Goal: Information Seeking & Learning: Check status

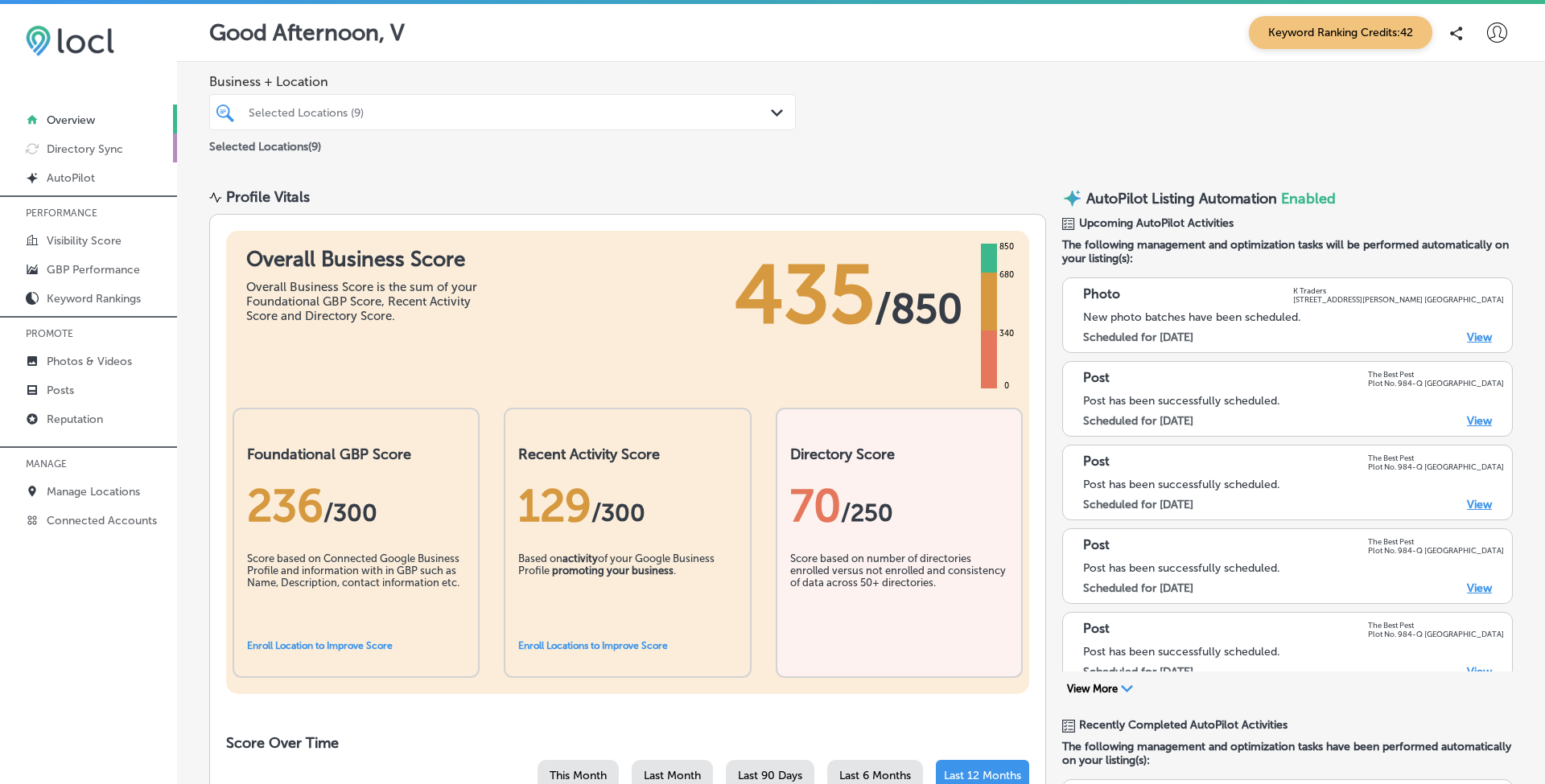
click at [111, 141] on link "Directory Sync" at bounding box center [89, 148] width 177 height 29
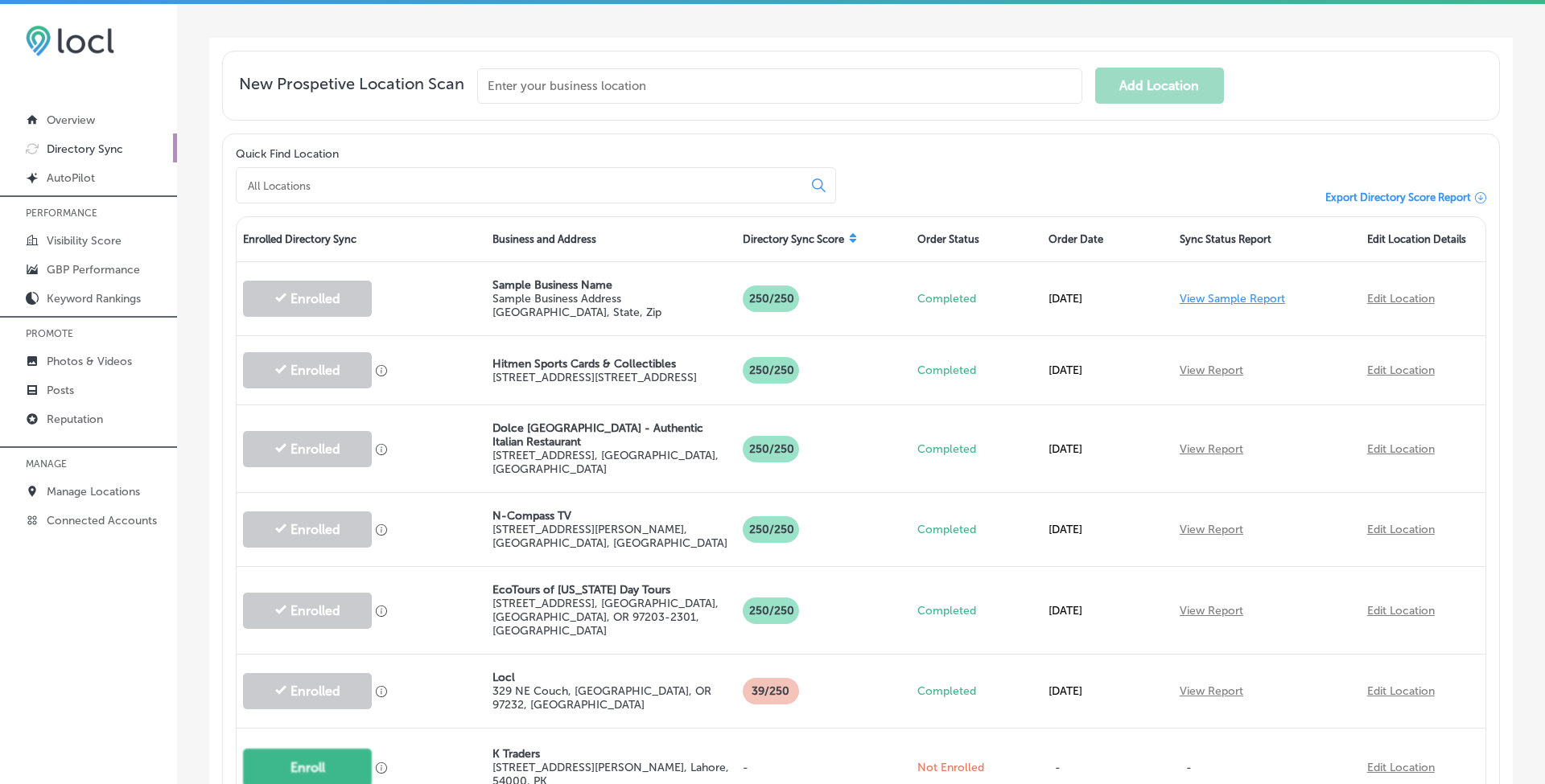
scroll to position [391, 0]
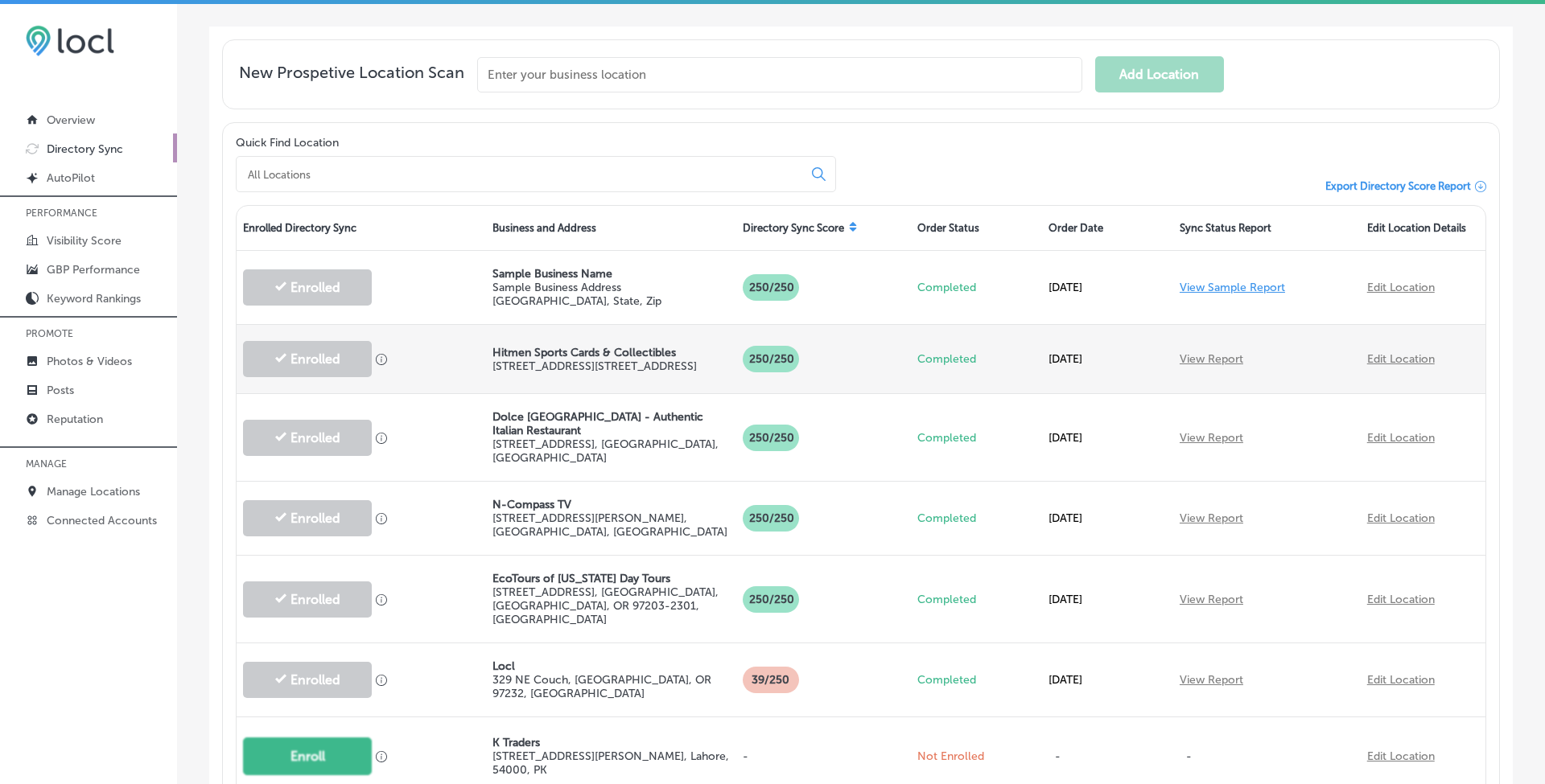
click at [1203, 359] on link "View Report" at bounding box center [1212, 359] width 63 height 14
click at [1203, 359] on link "View Report" at bounding box center [1212, 359] width 63 height 14
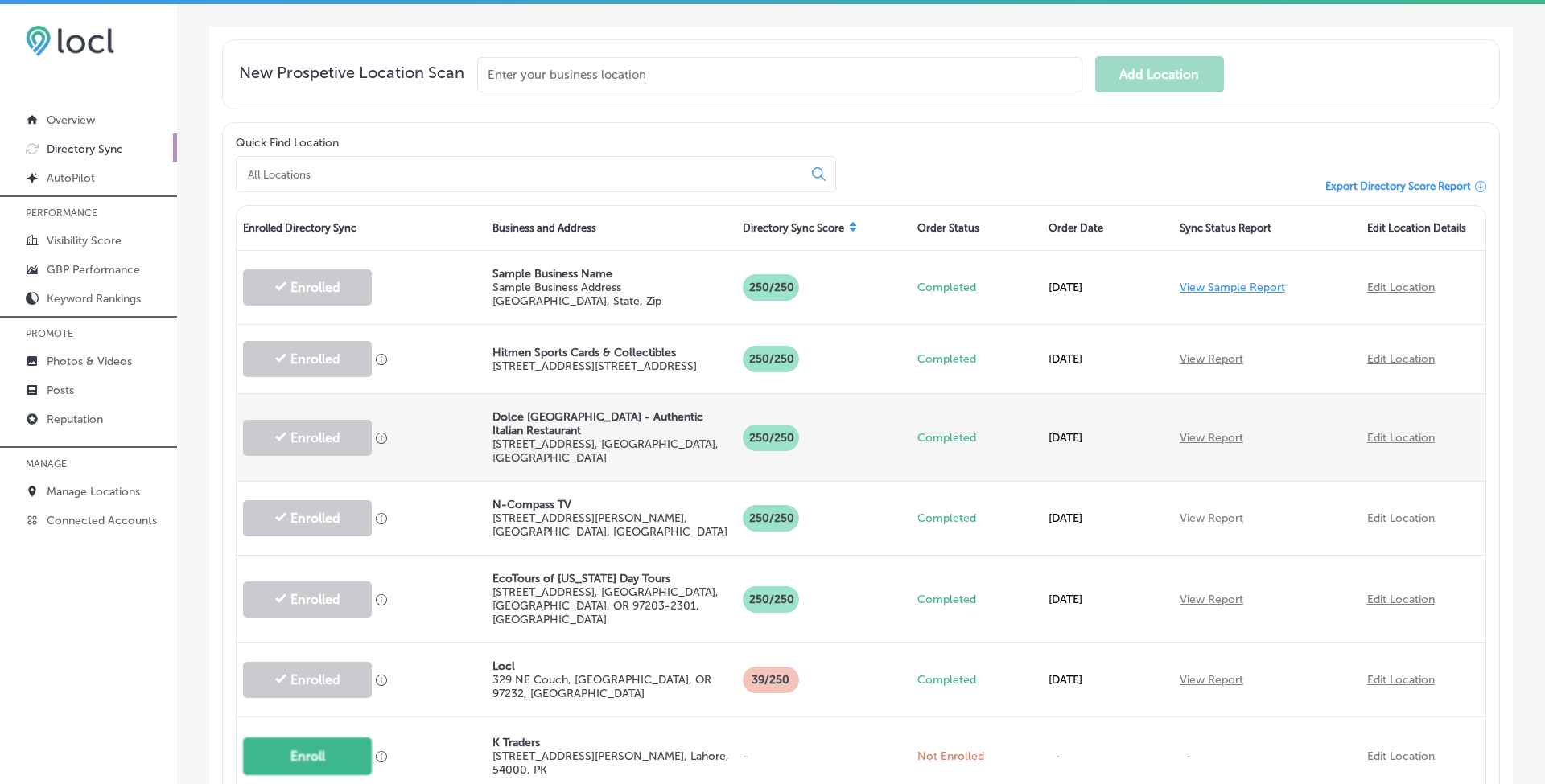
click at [1205, 431] on link "View Report" at bounding box center [1212, 437] width 63 height 14
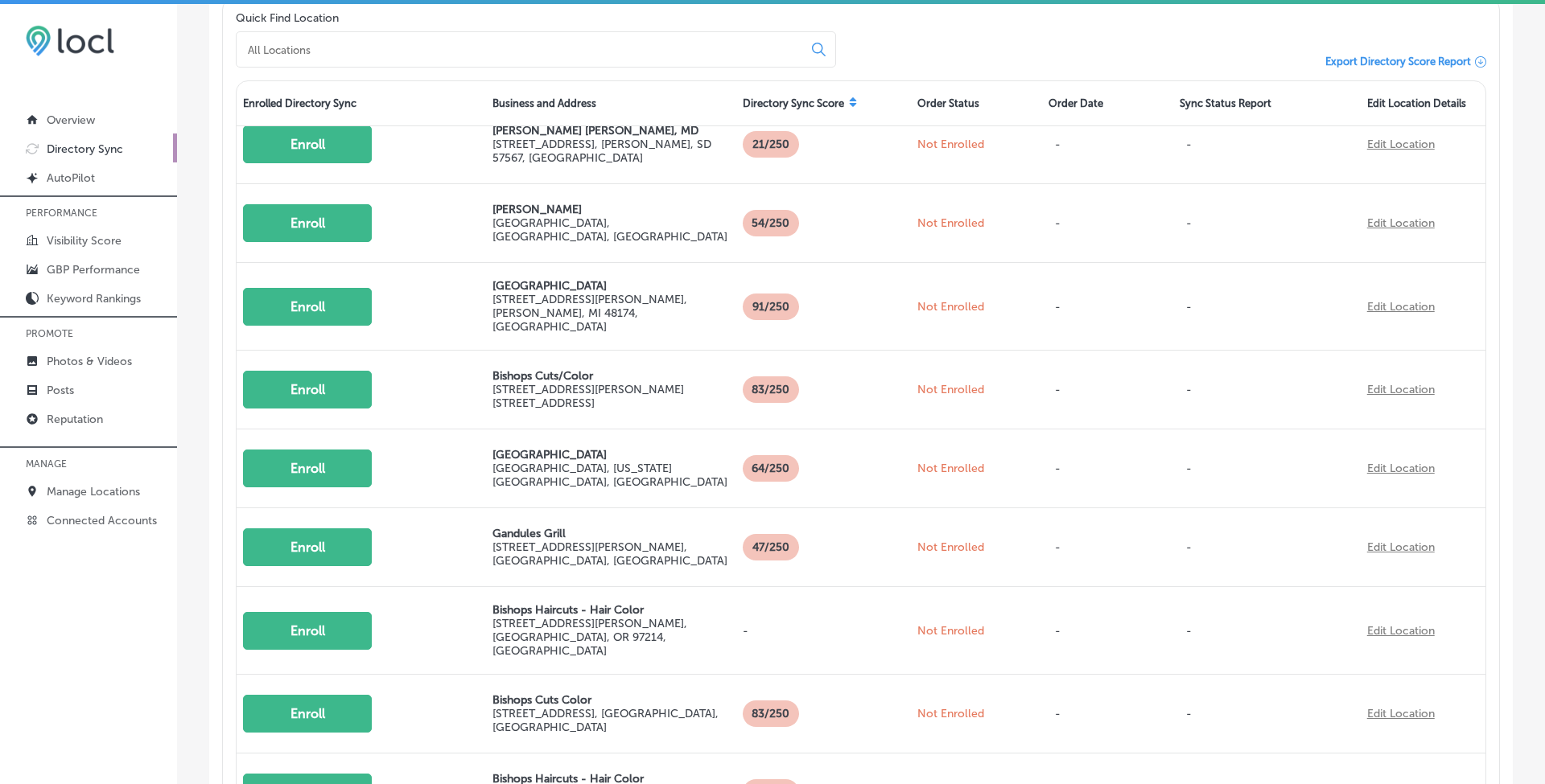
scroll to position [740, 0]
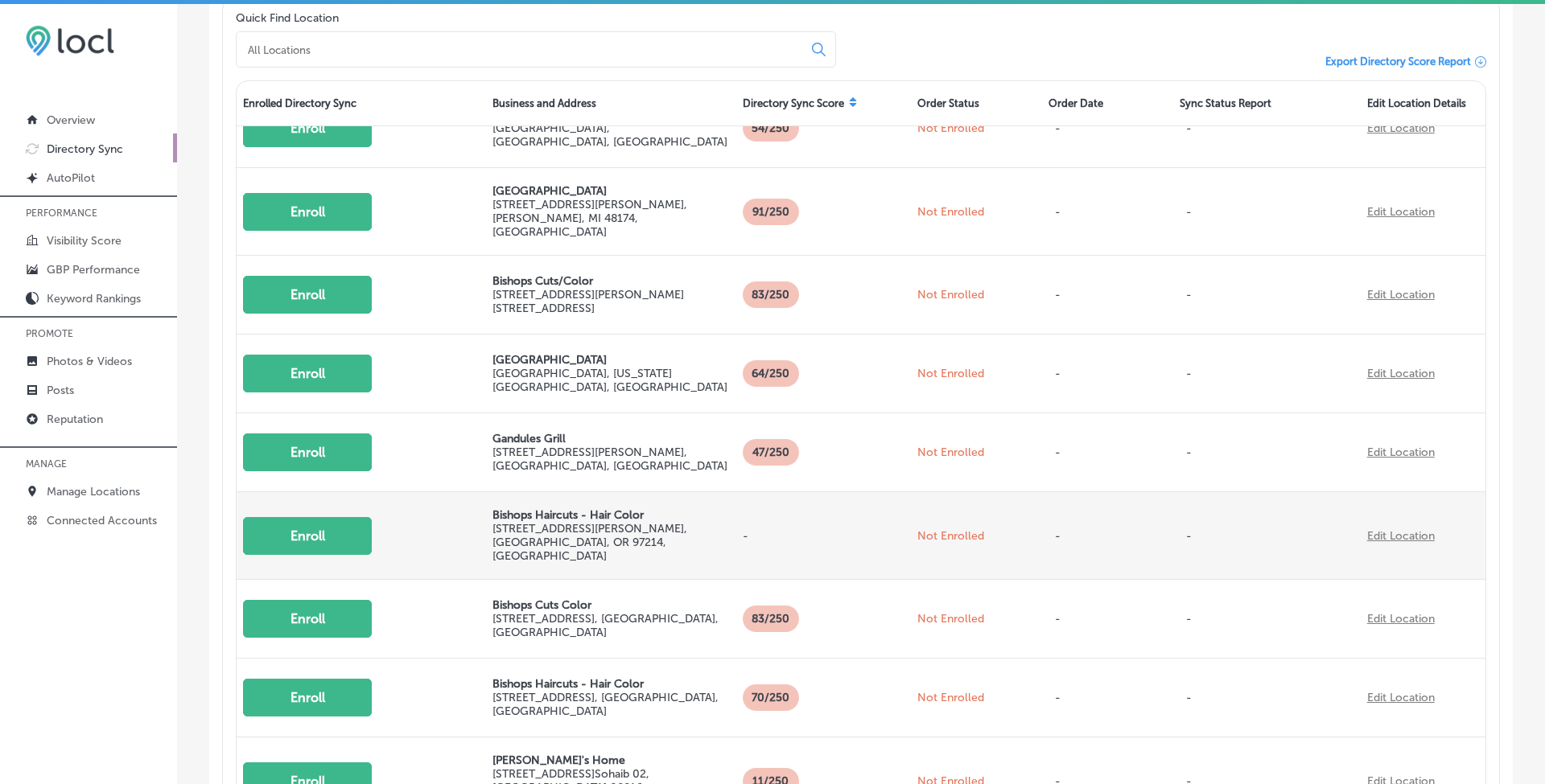
click at [306, 518] on button "Enroll" at bounding box center [307, 537] width 128 height 38
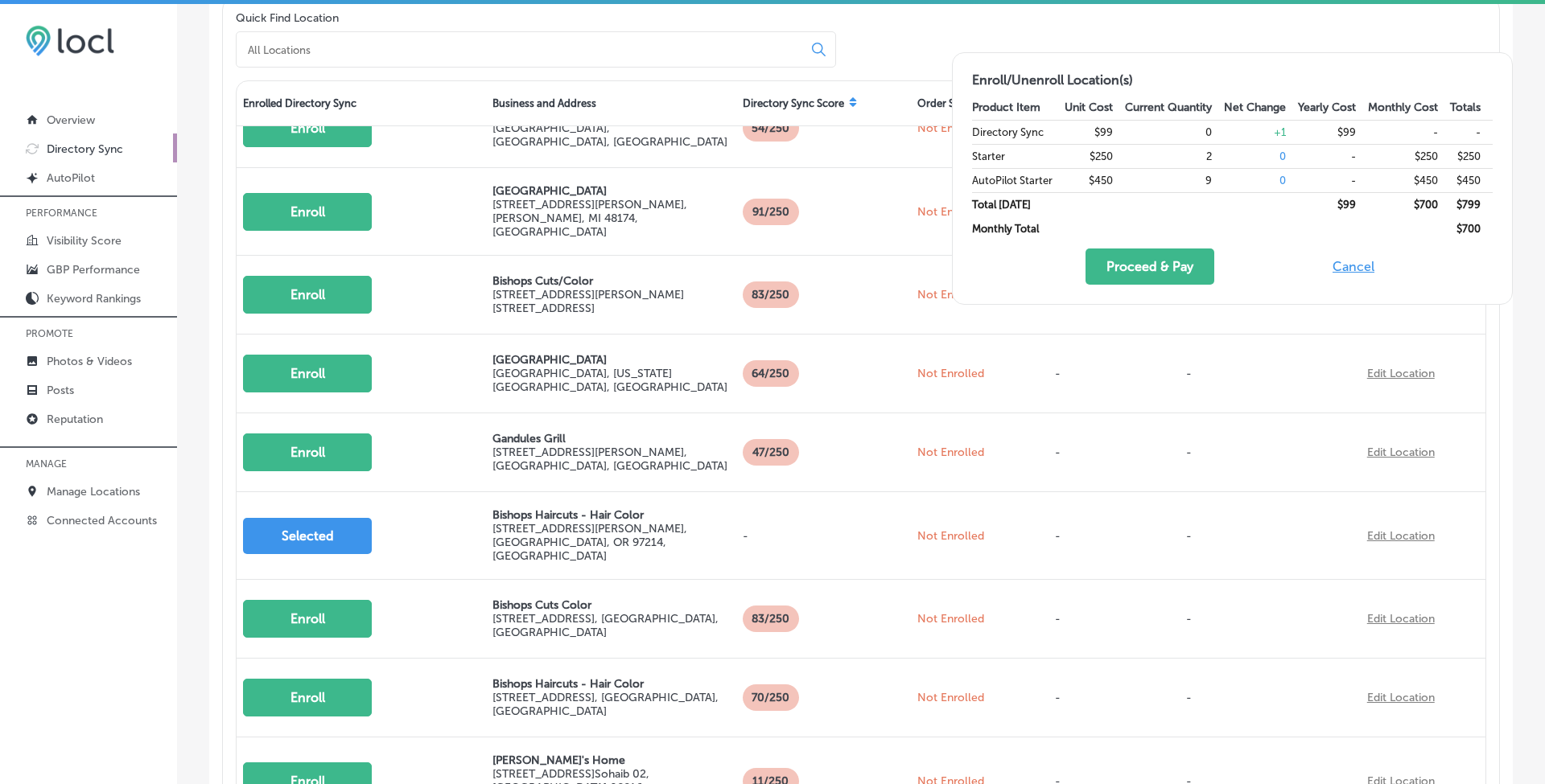
click at [1356, 266] on button "Cancel" at bounding box center [1353, 266] width 52 height 36
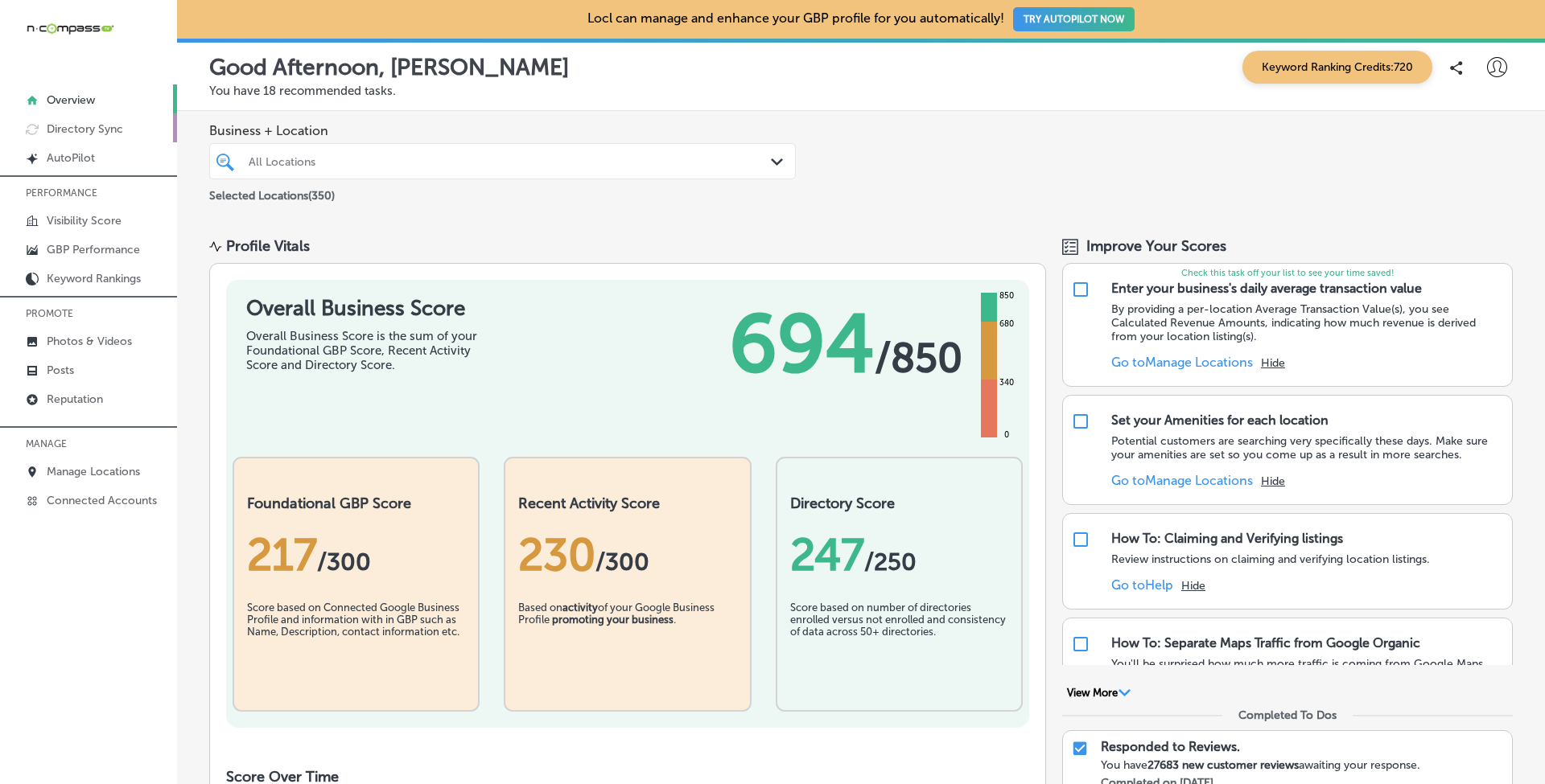
click at [102, 124] on p "Directory Sync" at bounding box center [85, 128] width 77 height 14
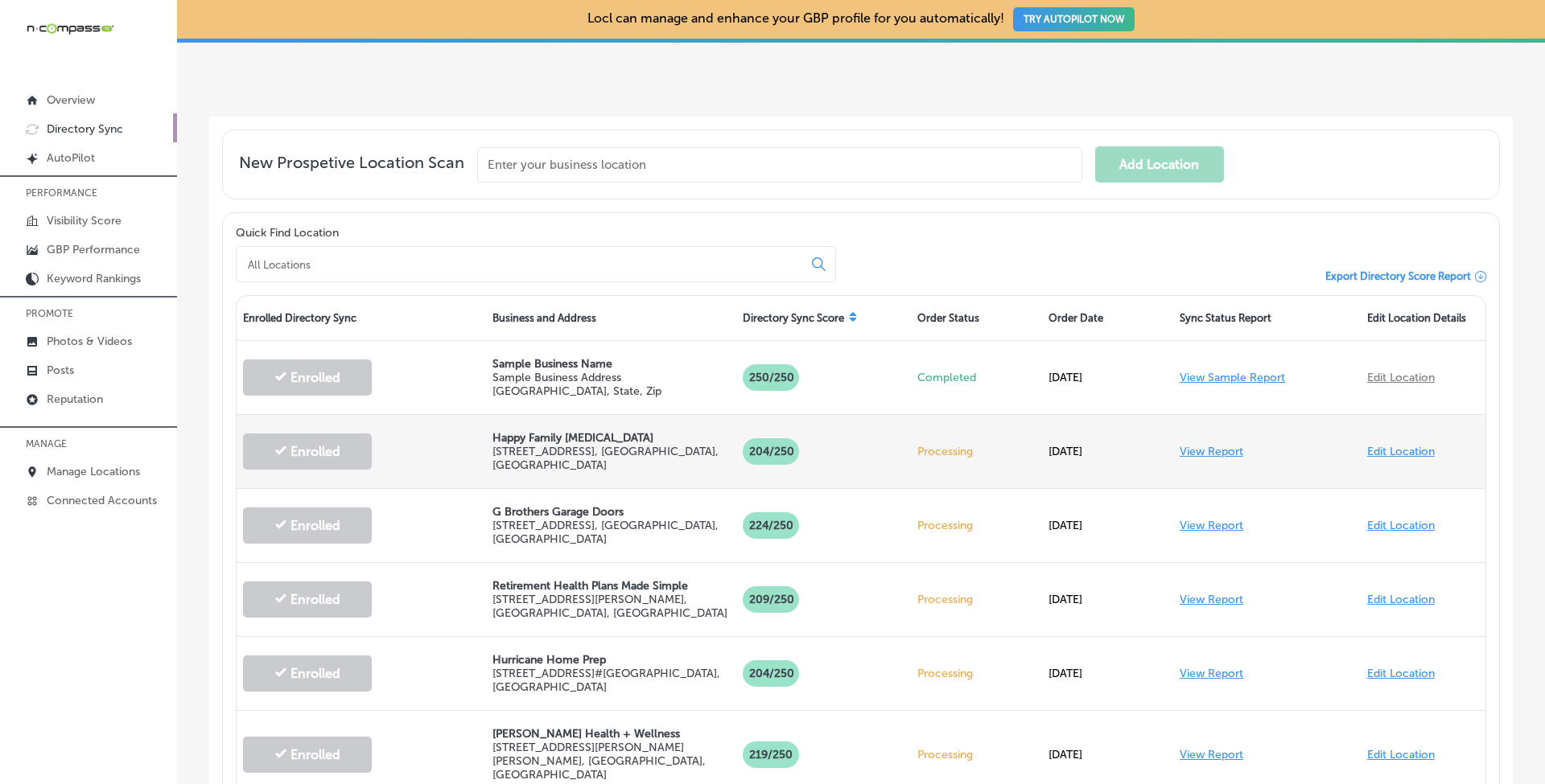
click at [1220, 449] on link "View Report" at bounding box center [1212, 451] width 63 height 14
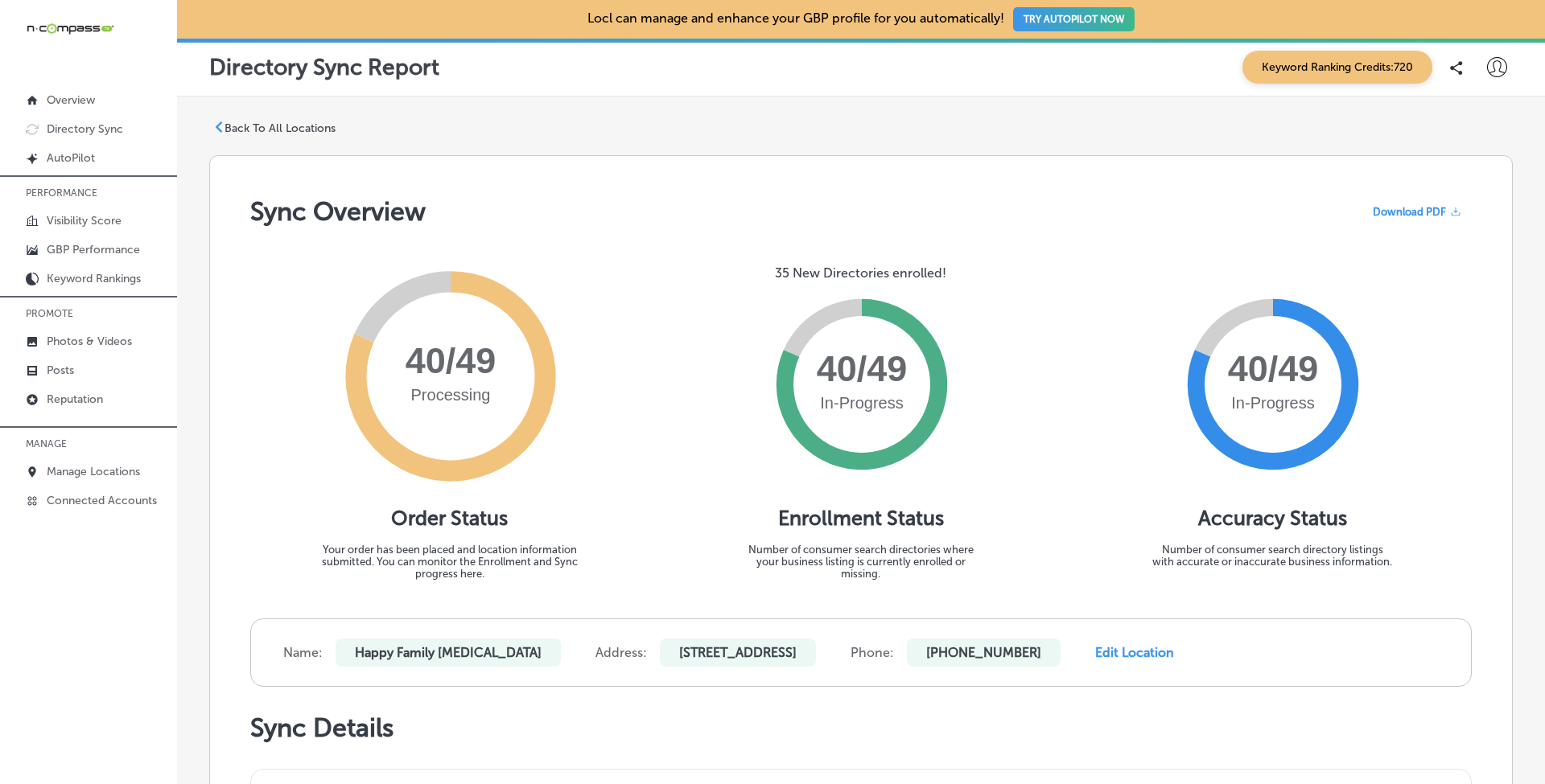
drag, startPoint x: 411, startPoint y: 350, endPoint x: 559, endPoint y: 355, distance: 148.1
click at [562, 357] on icon "Processing 40/49" at bounding box center [449, 379] width 241 height 228
click at [99, 215] on p "Visibility Score" at bounding box center [84, 220] width 75 height 14
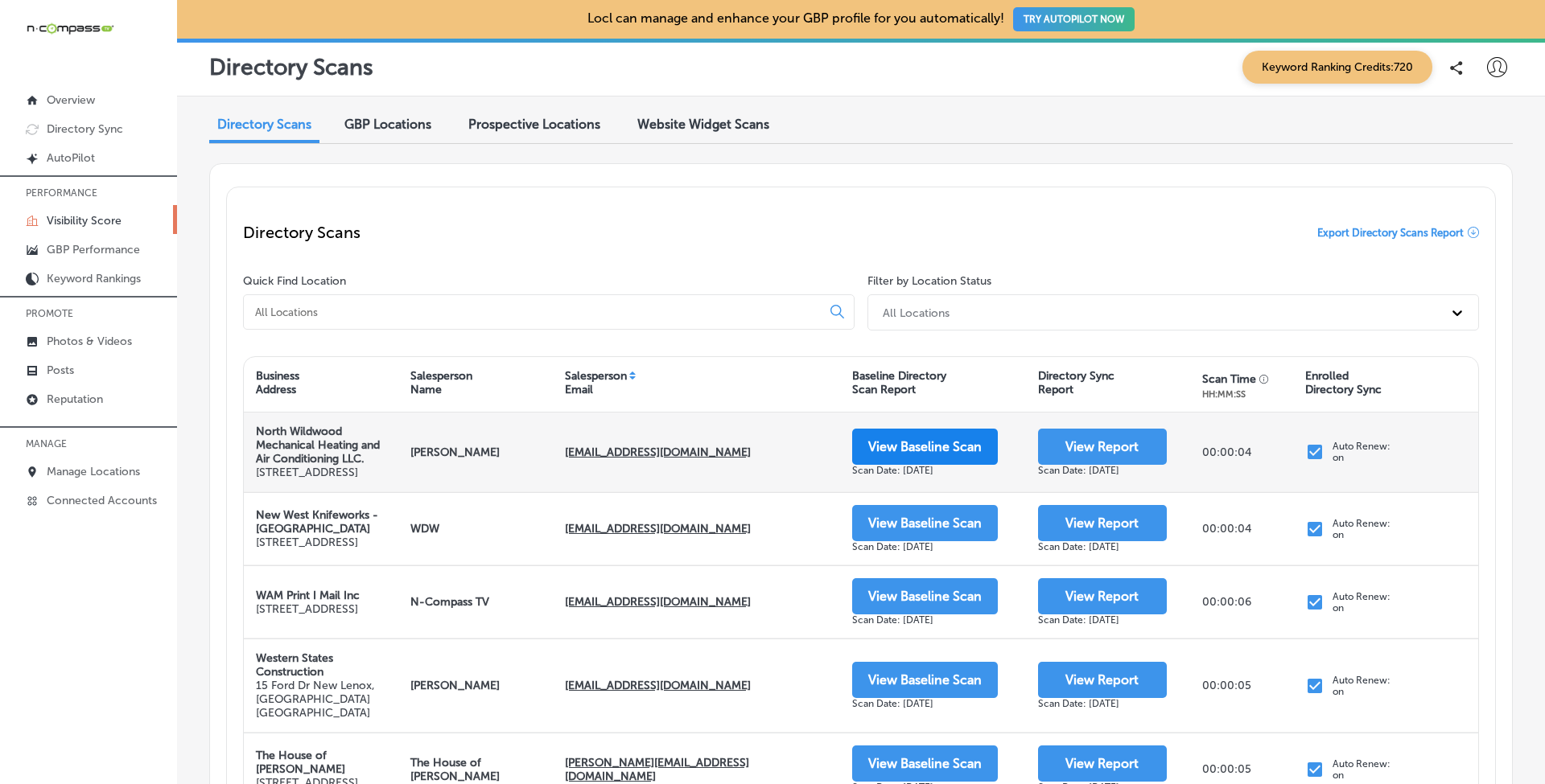
click at [937, 443] on button "View Baseline Scan" at bounding box center [924, 447] width 145 height 36
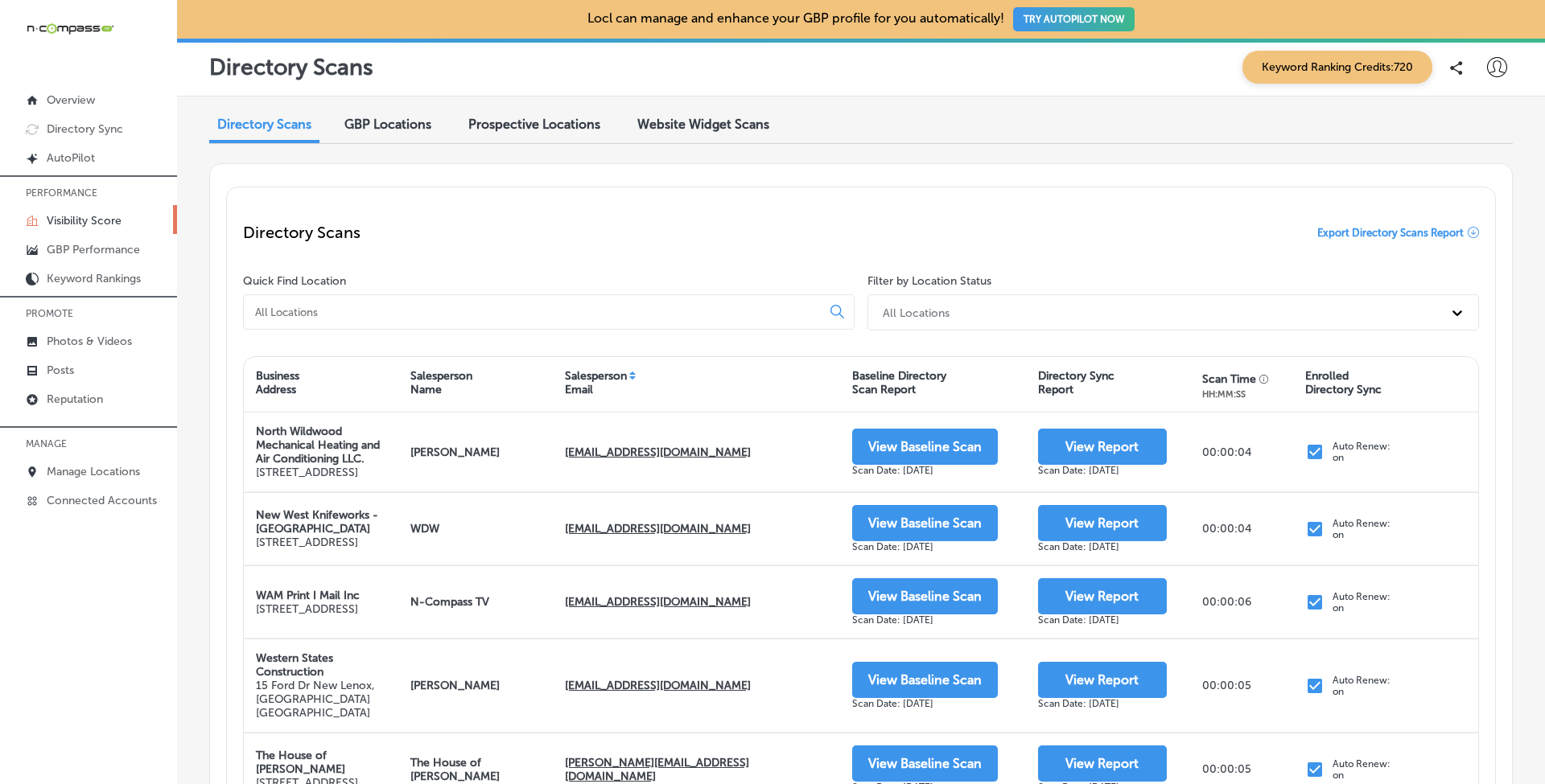
click at [414, 121] on span "GBP Locations" at bounding box center [388, 124] width 87 height 15
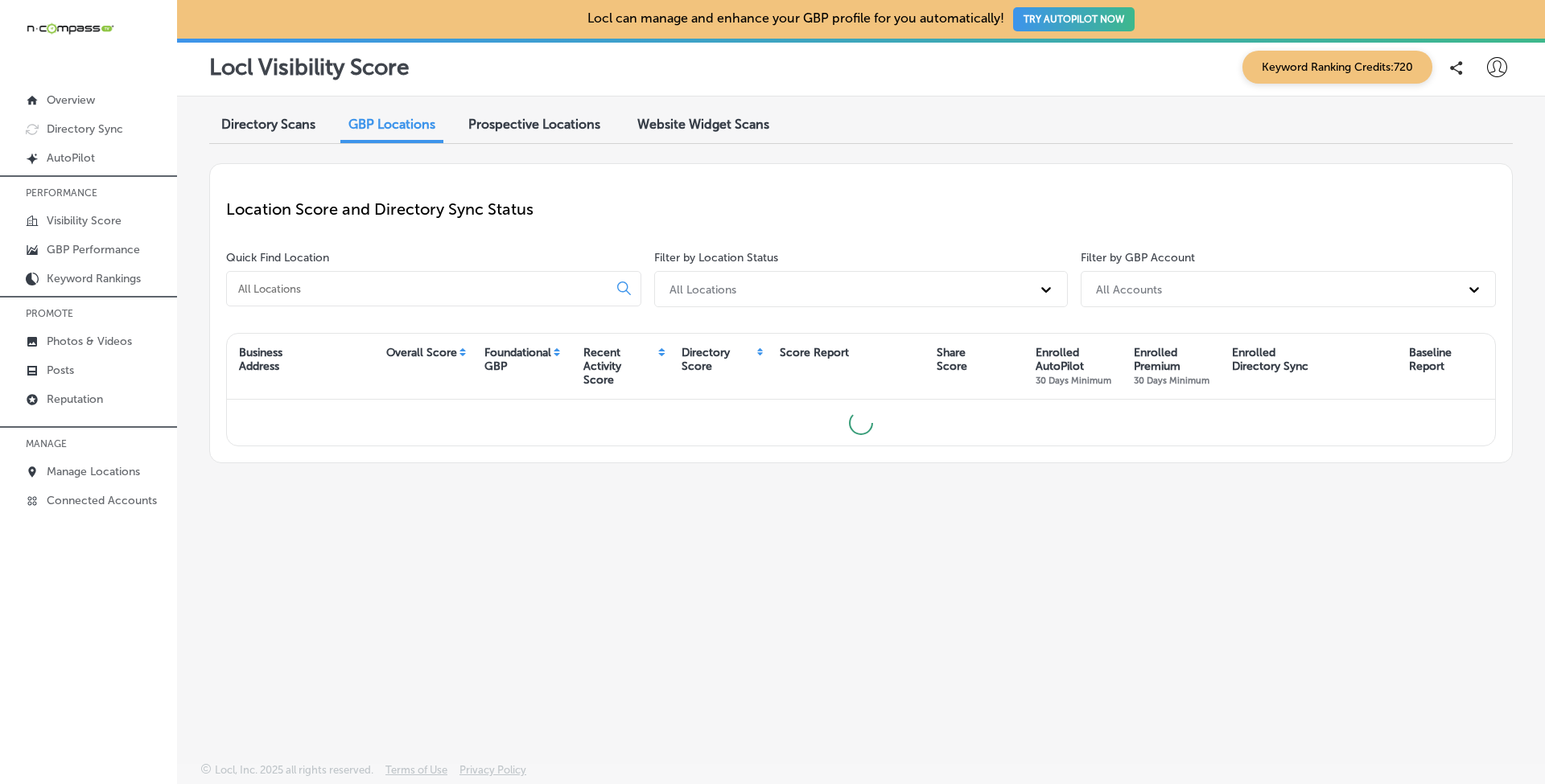
click at [271, 135] on div "Directory Scans" at bounding box center [268, 126] width 118 height 34
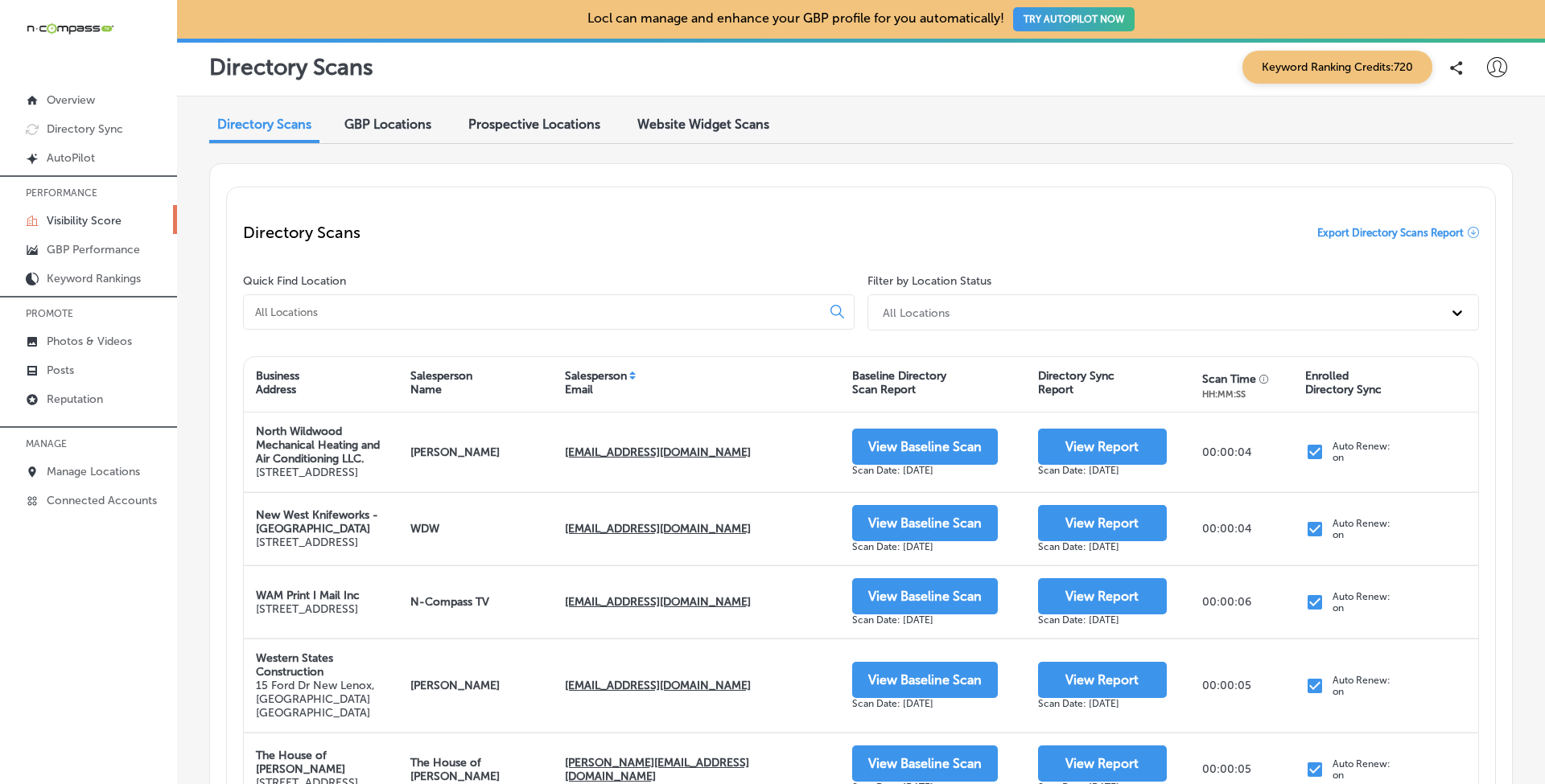
click at [405, 129] on span "GBP Locations" at bounding box center [388, 124] width 87 height 15
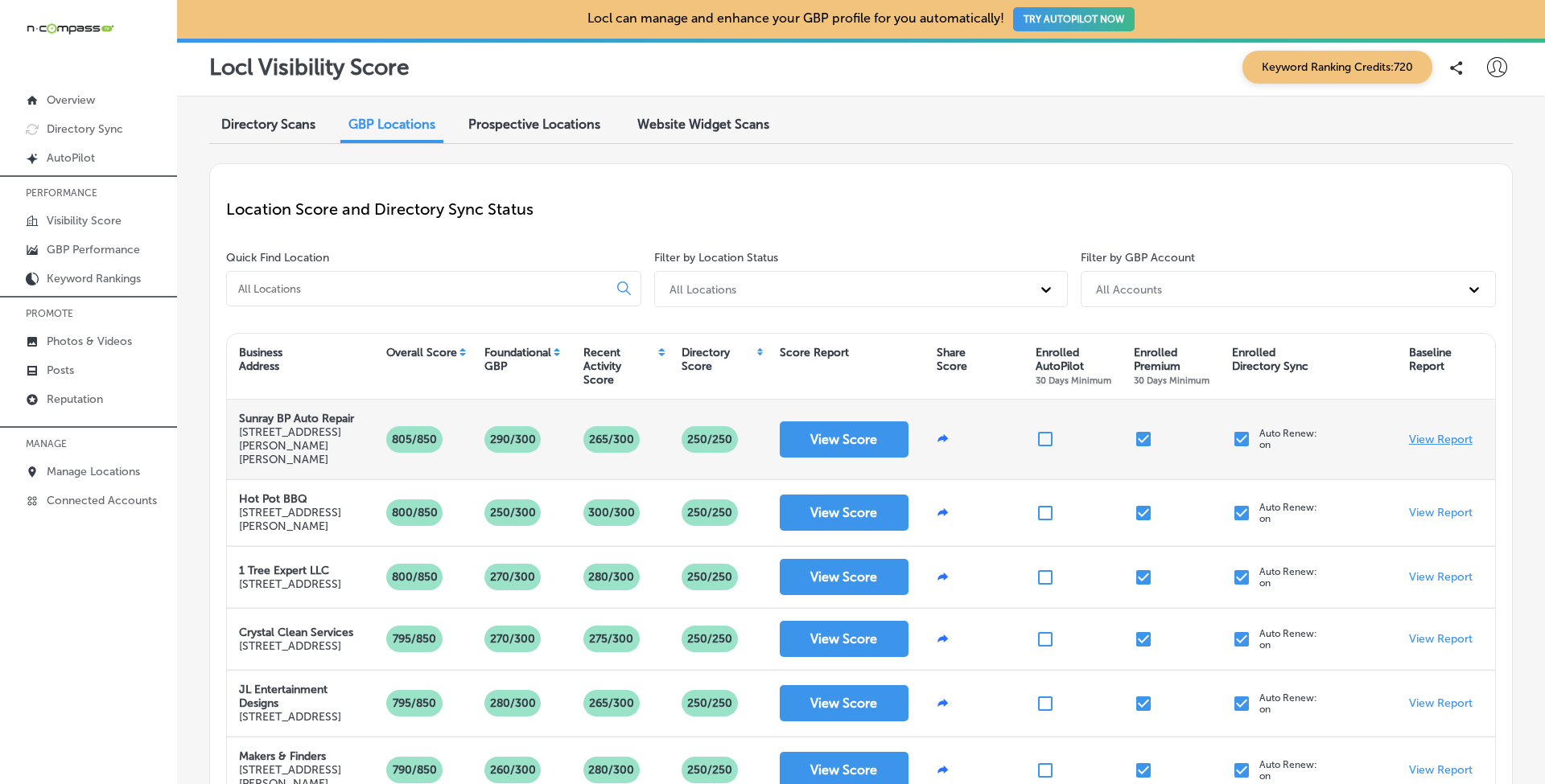
click at [1433, 433] on p "View Report" at bounding box center [1440, 439] width 63 height 14
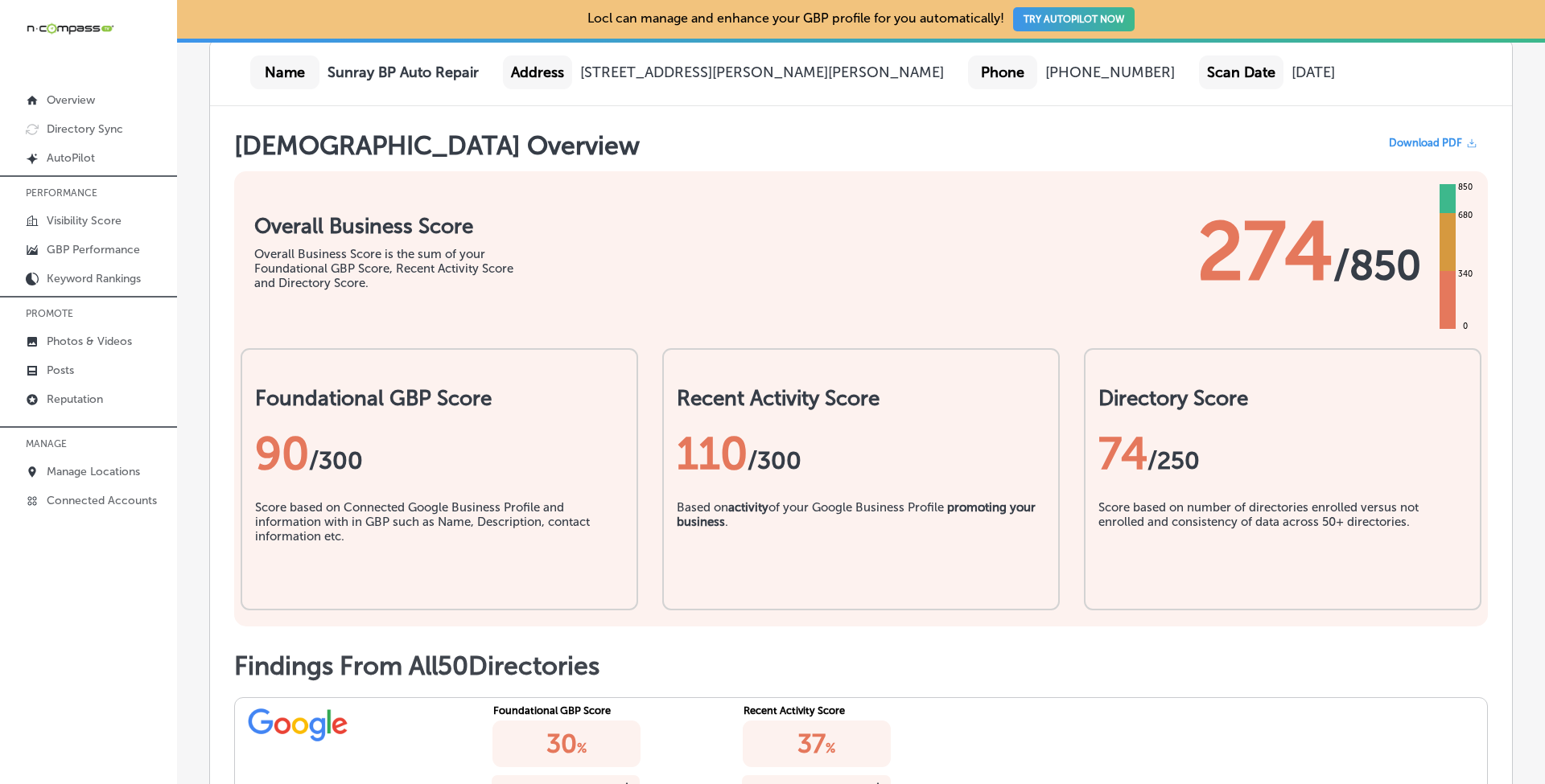
scroll to position [255, 0]
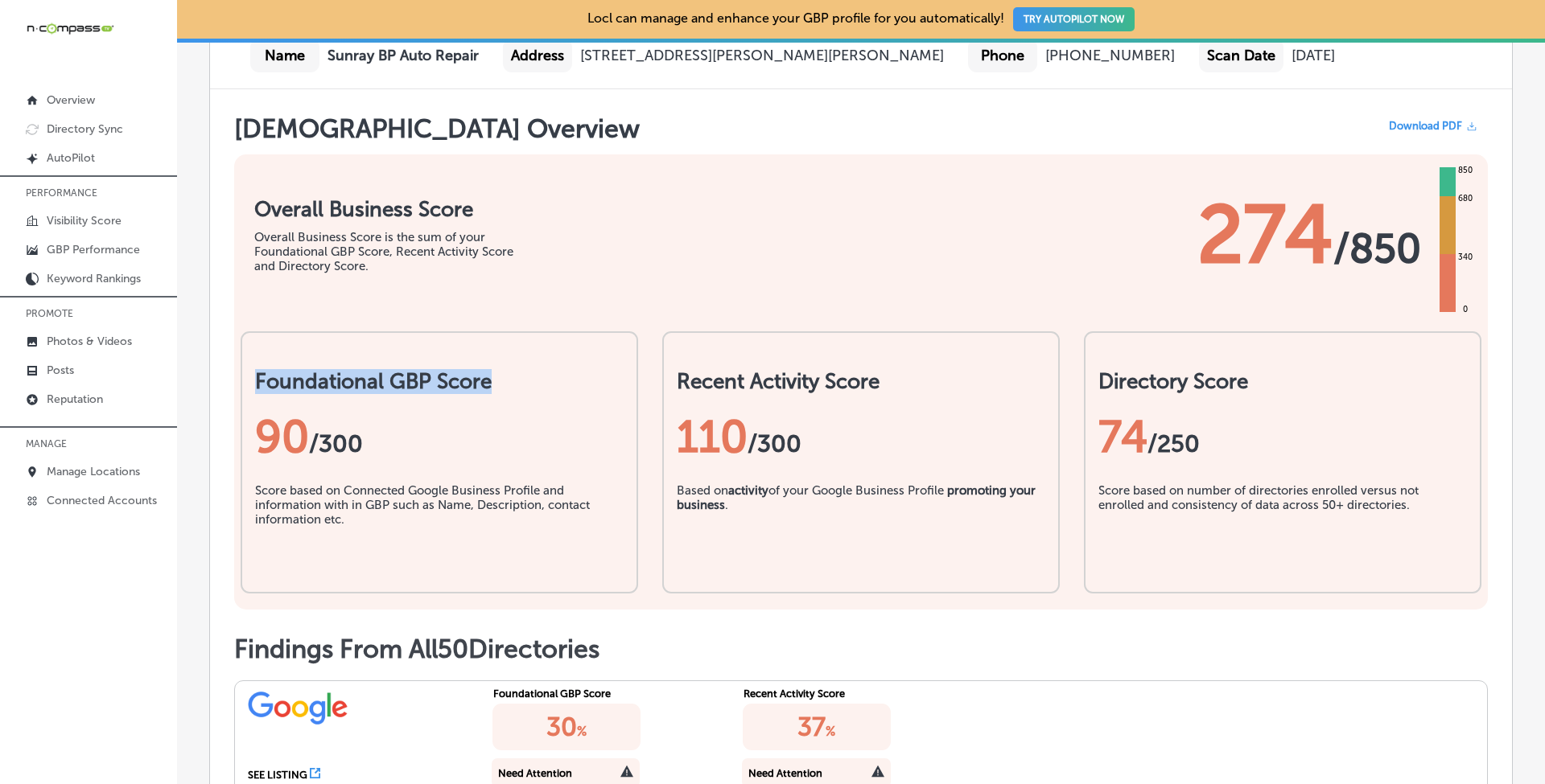
drag, startPoint x: 256, startPoint y: 383, endPoint x: 491, endPoint y: 393, distance: 235.2
click at [493, 391] on h2 "Foundational GBP Score" at bounding box center [439, 382] width 369 height 25
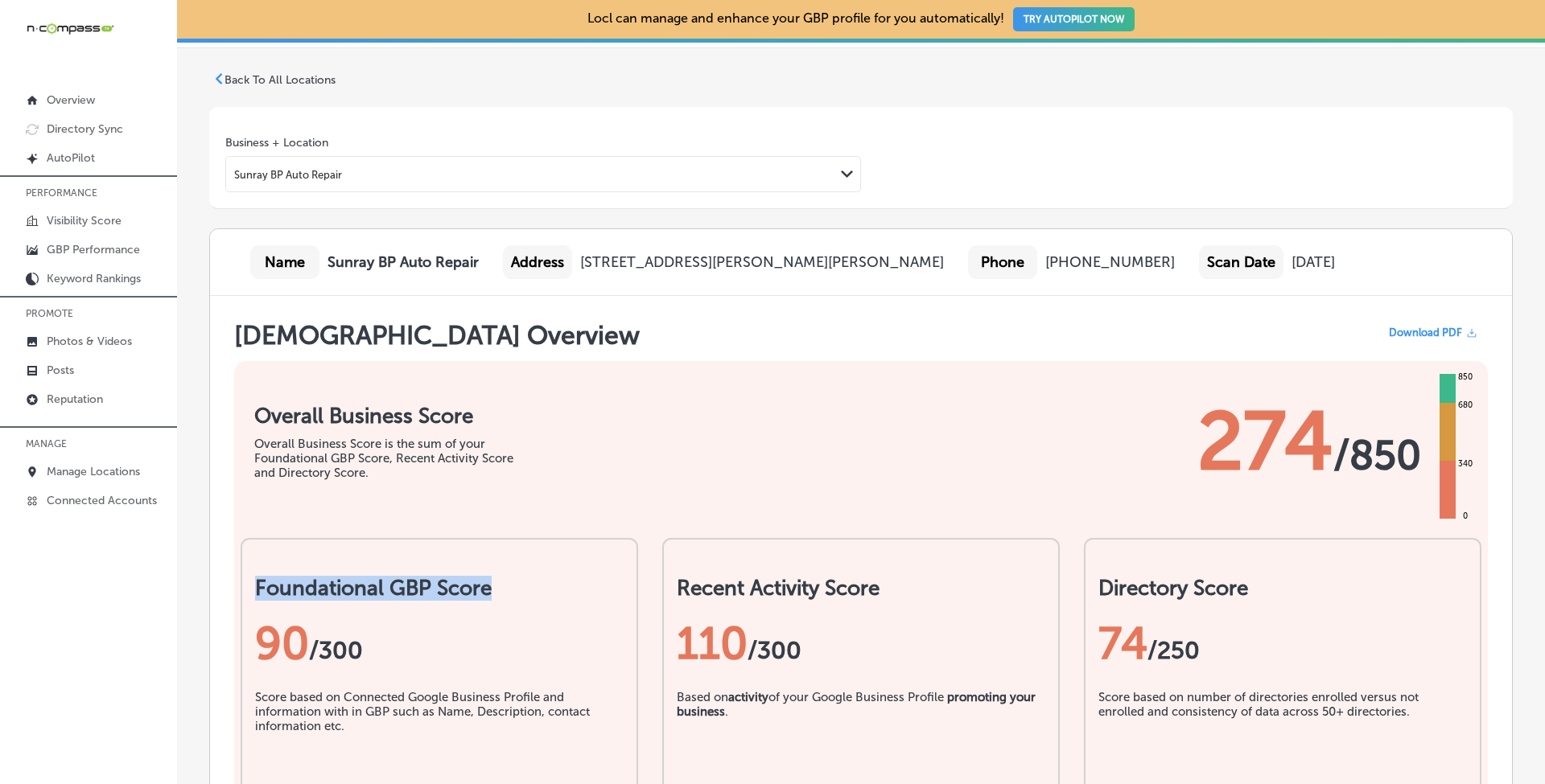
scroll to position [0, 0]
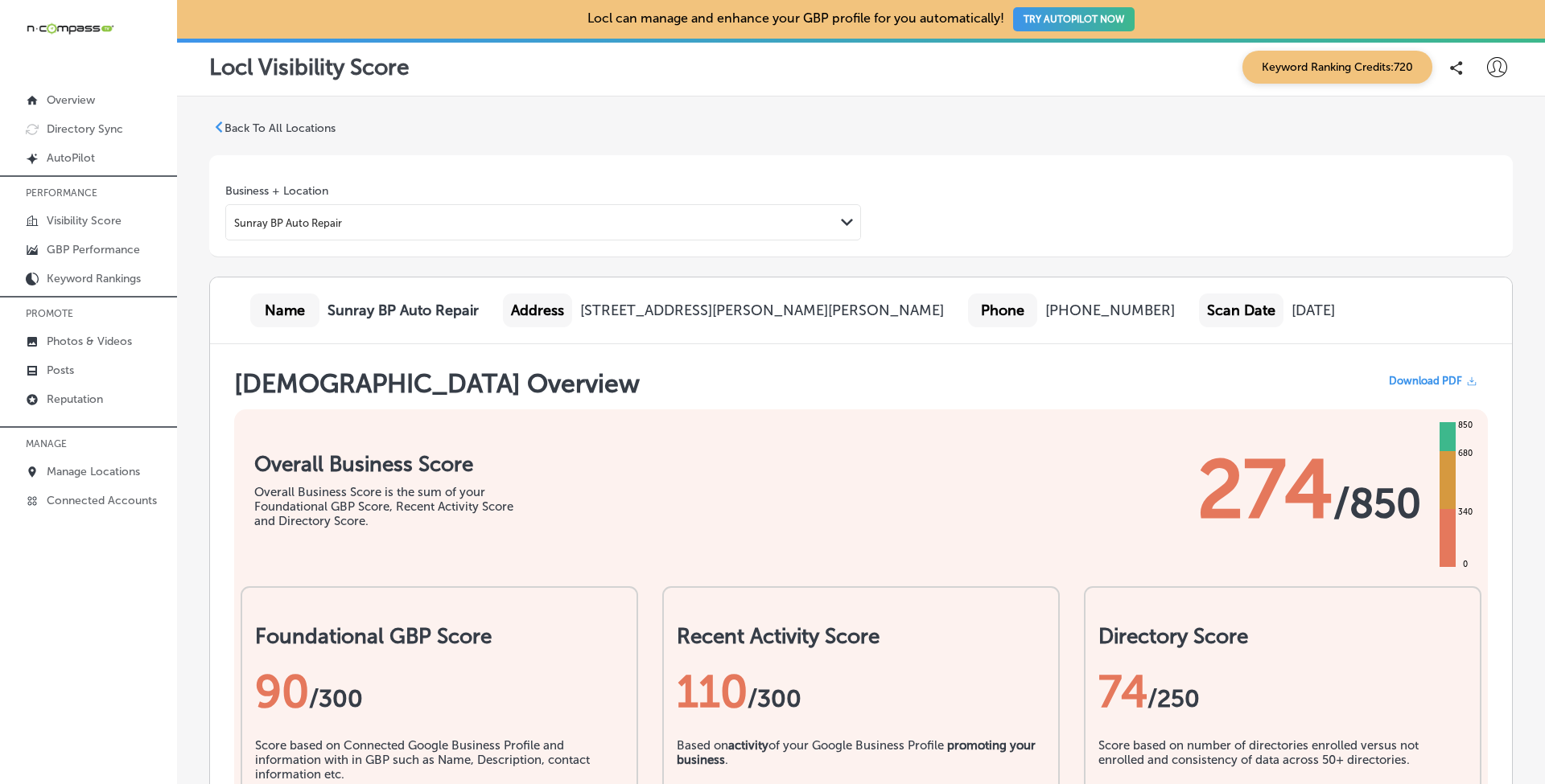
click at [245, 126] on p "Back To All Locations" at bounding box center [279, 127] width 111 height 14
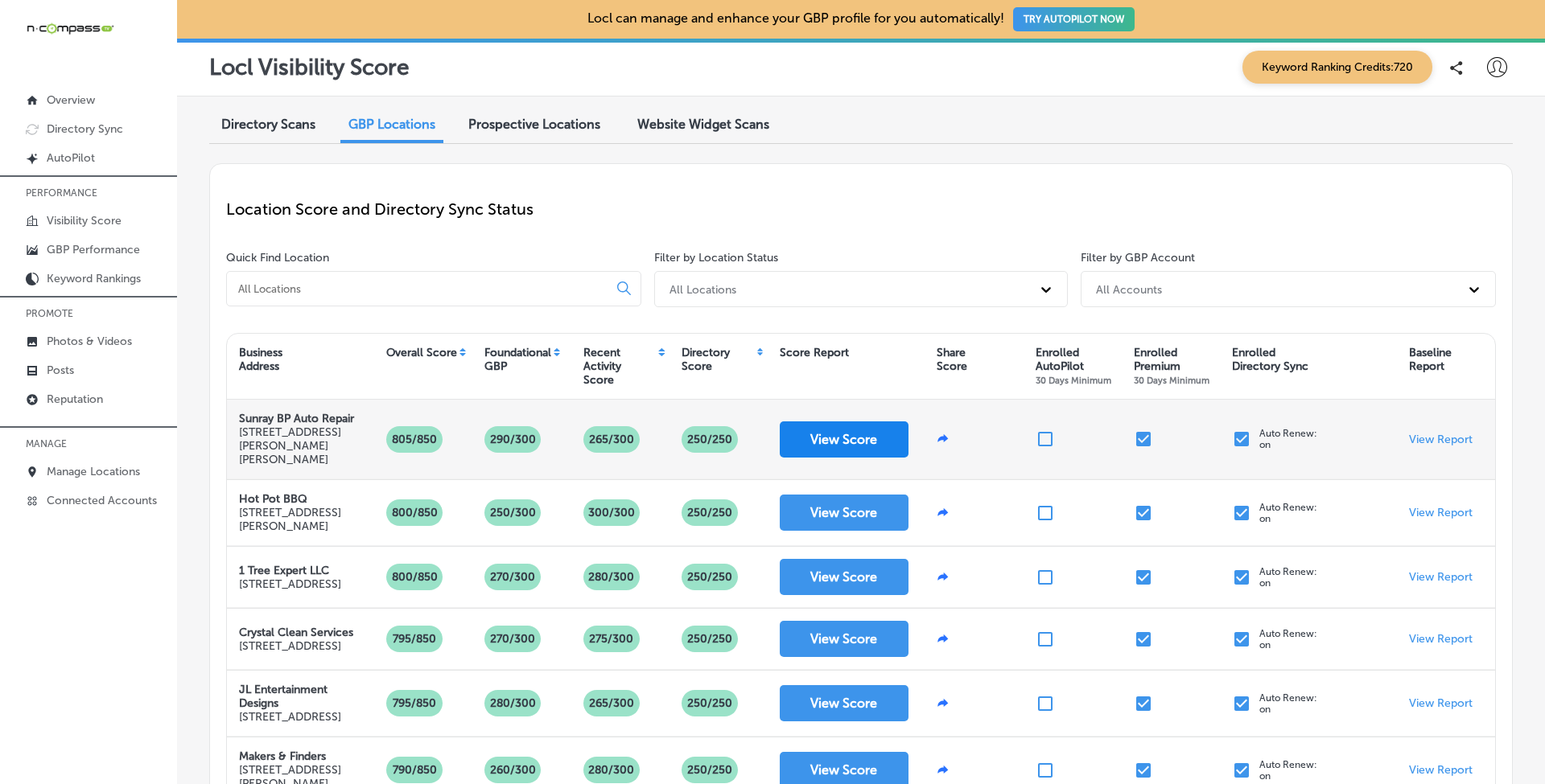
click at [840, 440] on button "View Score" at bounding box center [844, 440] width 128 height 36
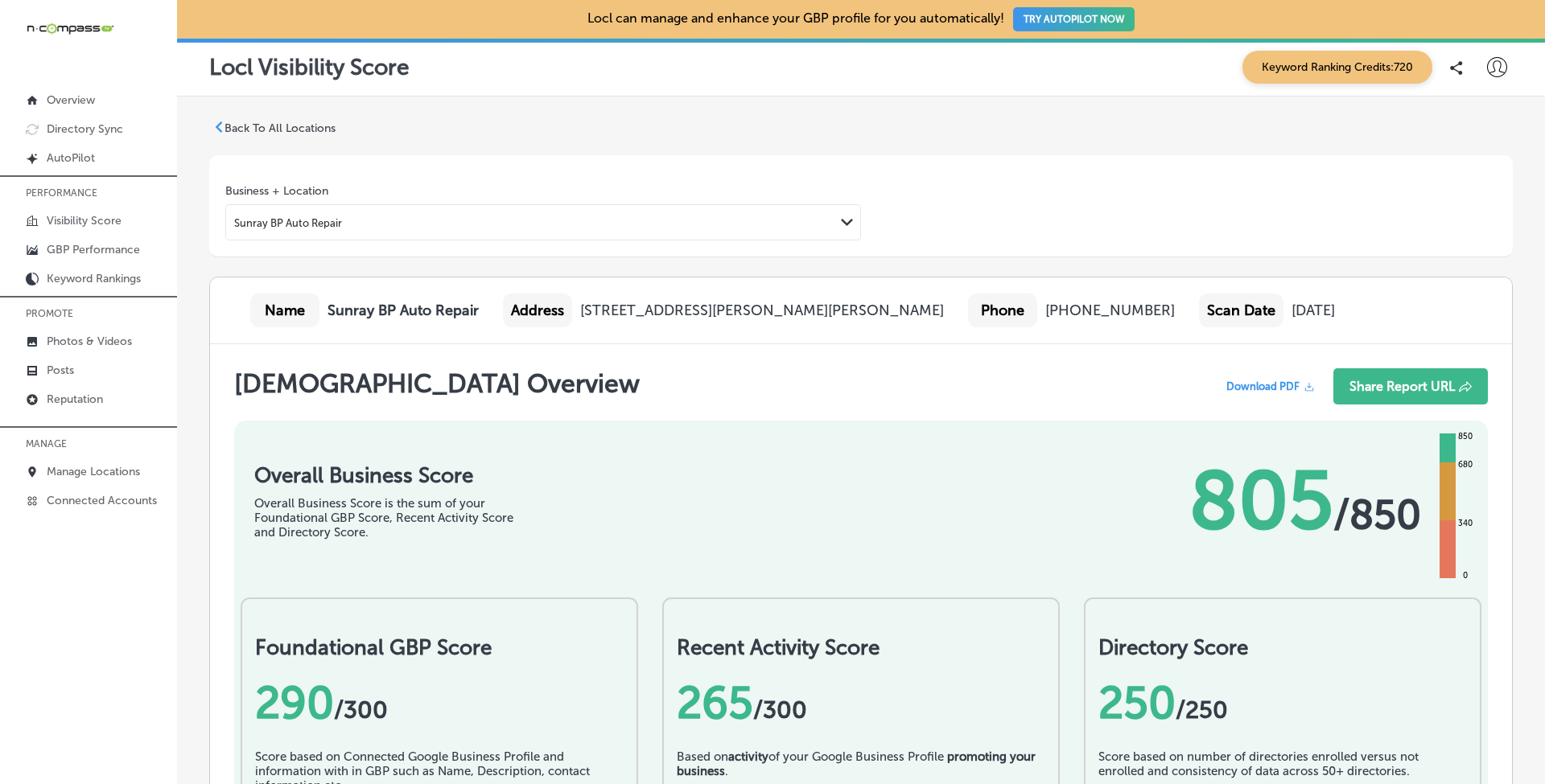
click at [225, 132] on p "Back To All Locations" at bounding box center [279, 127] width 111 height 14
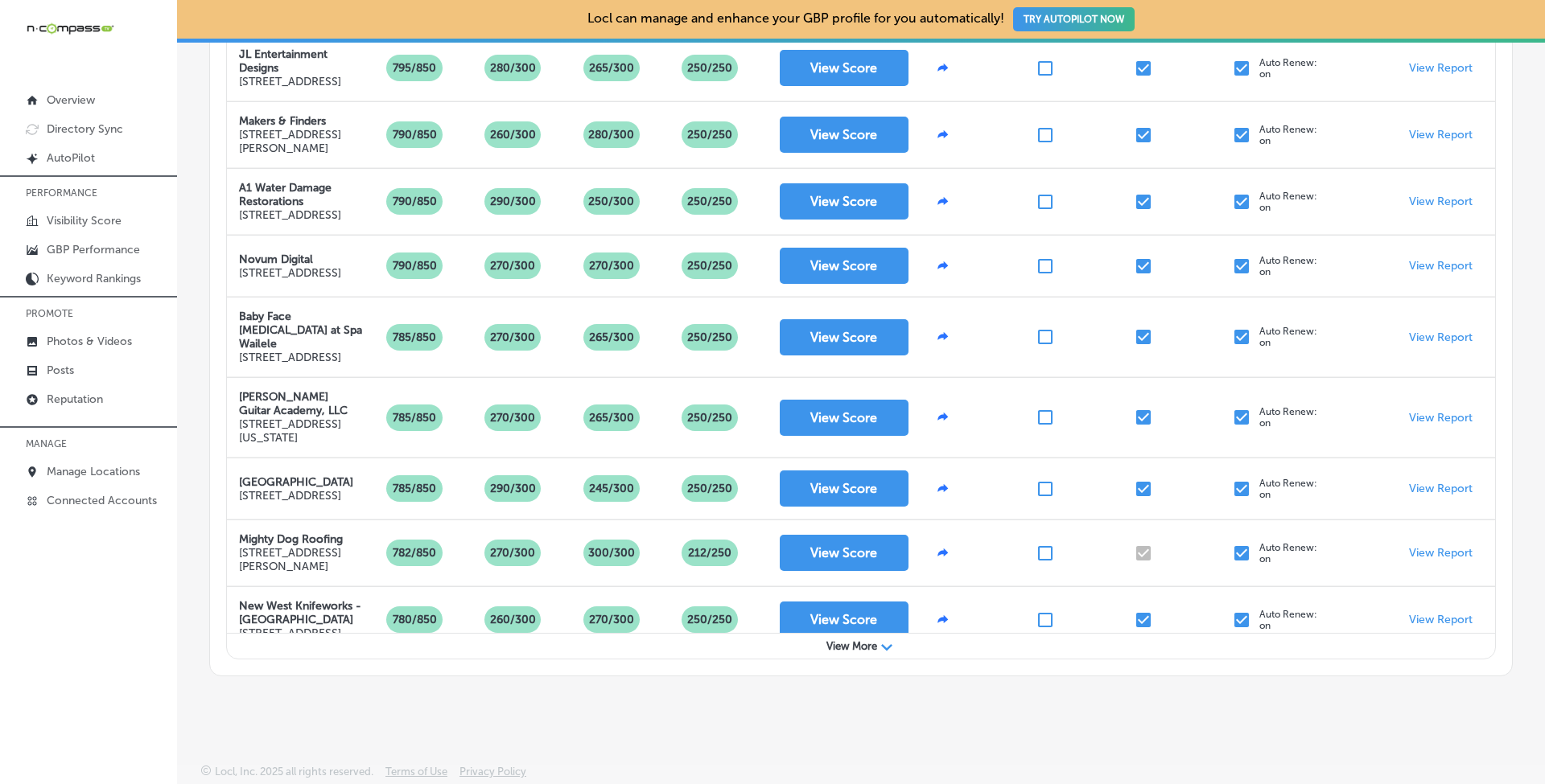
click at [884, 643] on div "Path Created with Sketch." at bounding box center [886, 649] width 11 height 11
